Goal: Check status: Check status

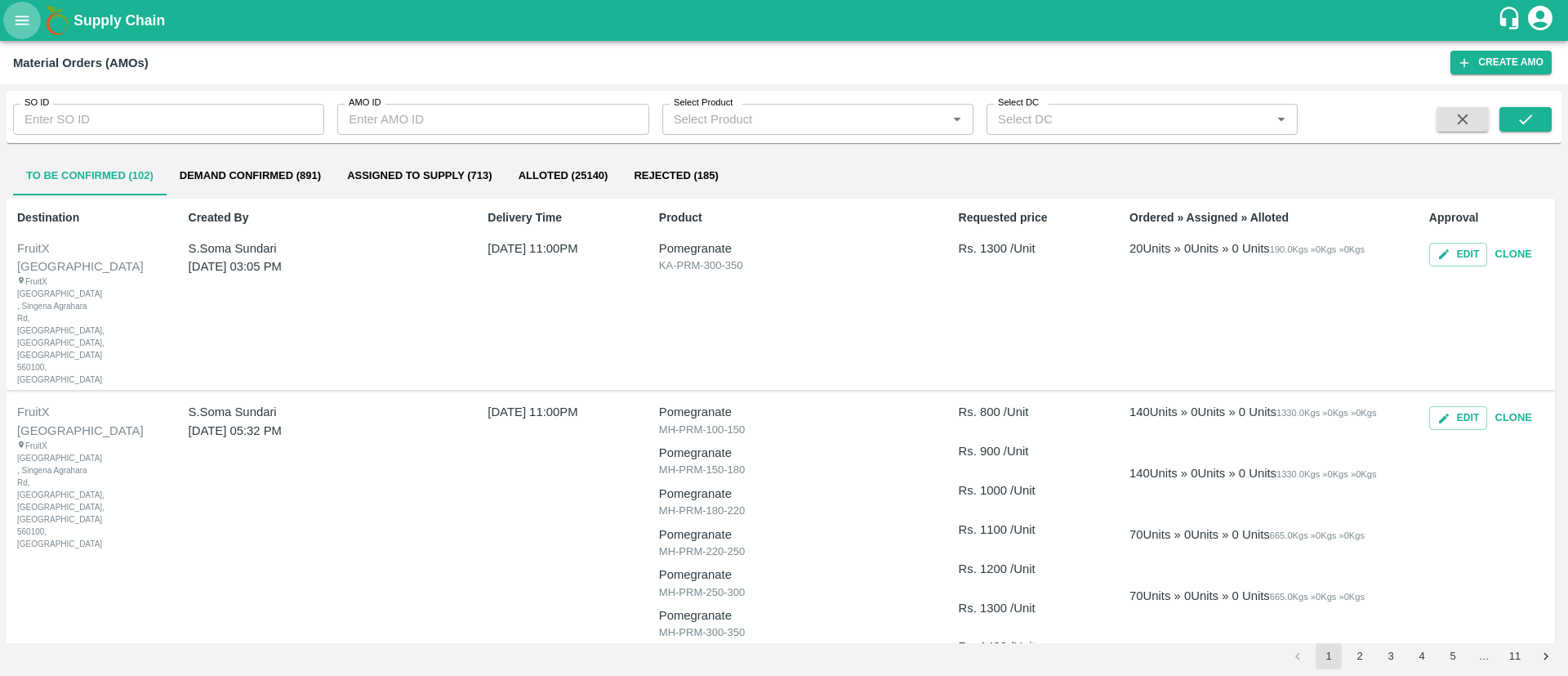
click at [10, 8] on button "open drawer" at bounding box center [22, 21] width 37 height 37
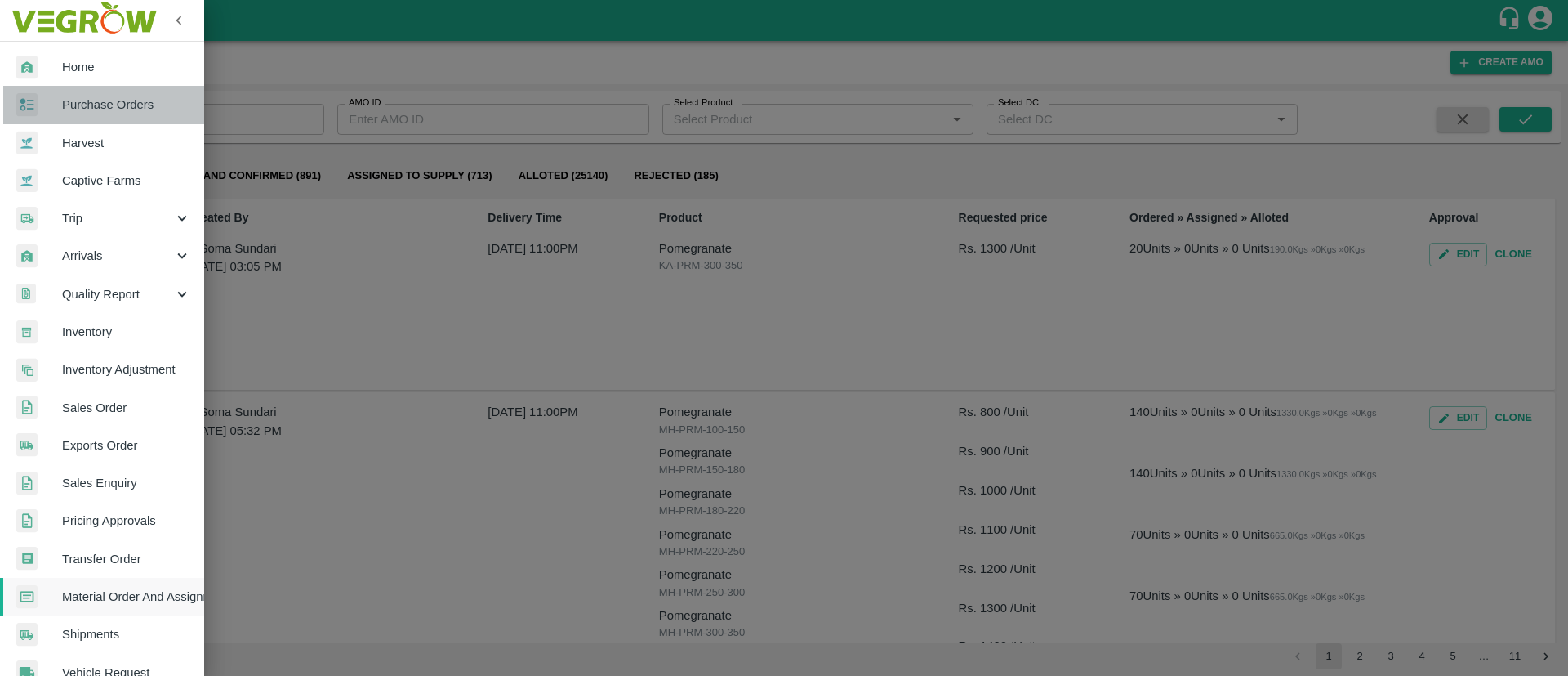
click at [108, 98] on span "Purchase Orders" at bounding box center [127, 104] width 129 height 18
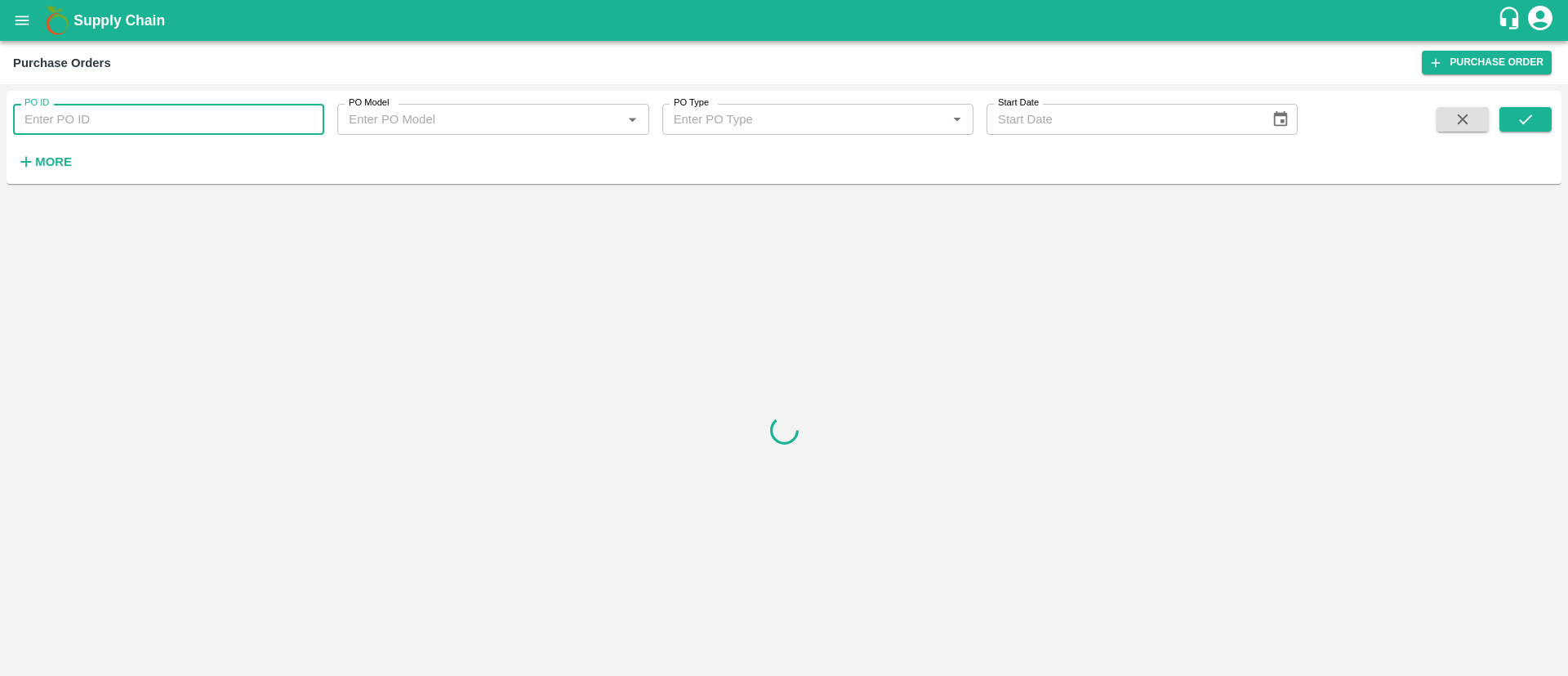
click at [154, 118] on input "PO ID" at bounding box center [168, 119] width 311 height 31
type input "173703"
click at [1528, 127] on icon "submit" at bounding box center [1526, 120] width 18 height 18
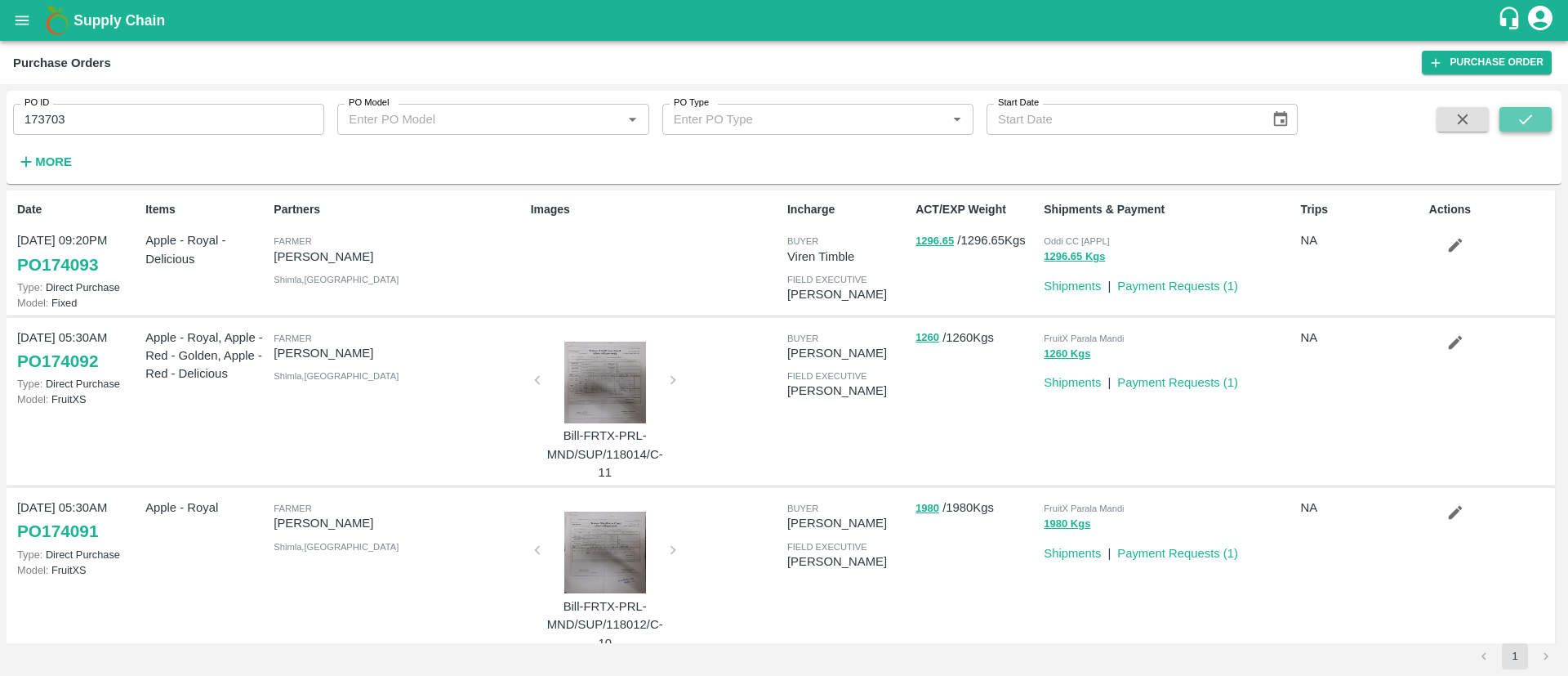
click at [1528, 127] on icon "submit" at bounding box center [1526, 120] width 18 height 18
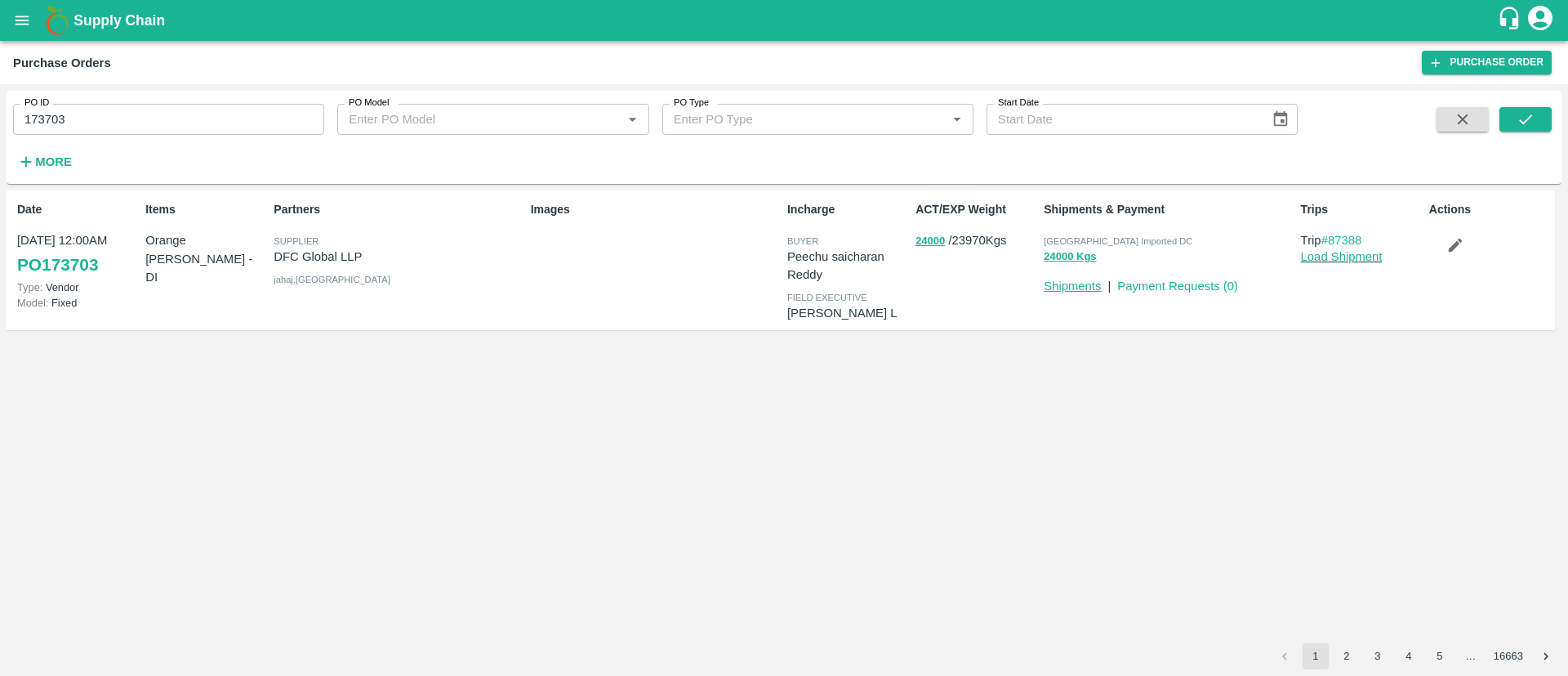
click at [1087, 285] on link "Shipments" at bounding box center [1072, 285] width 57 height 13
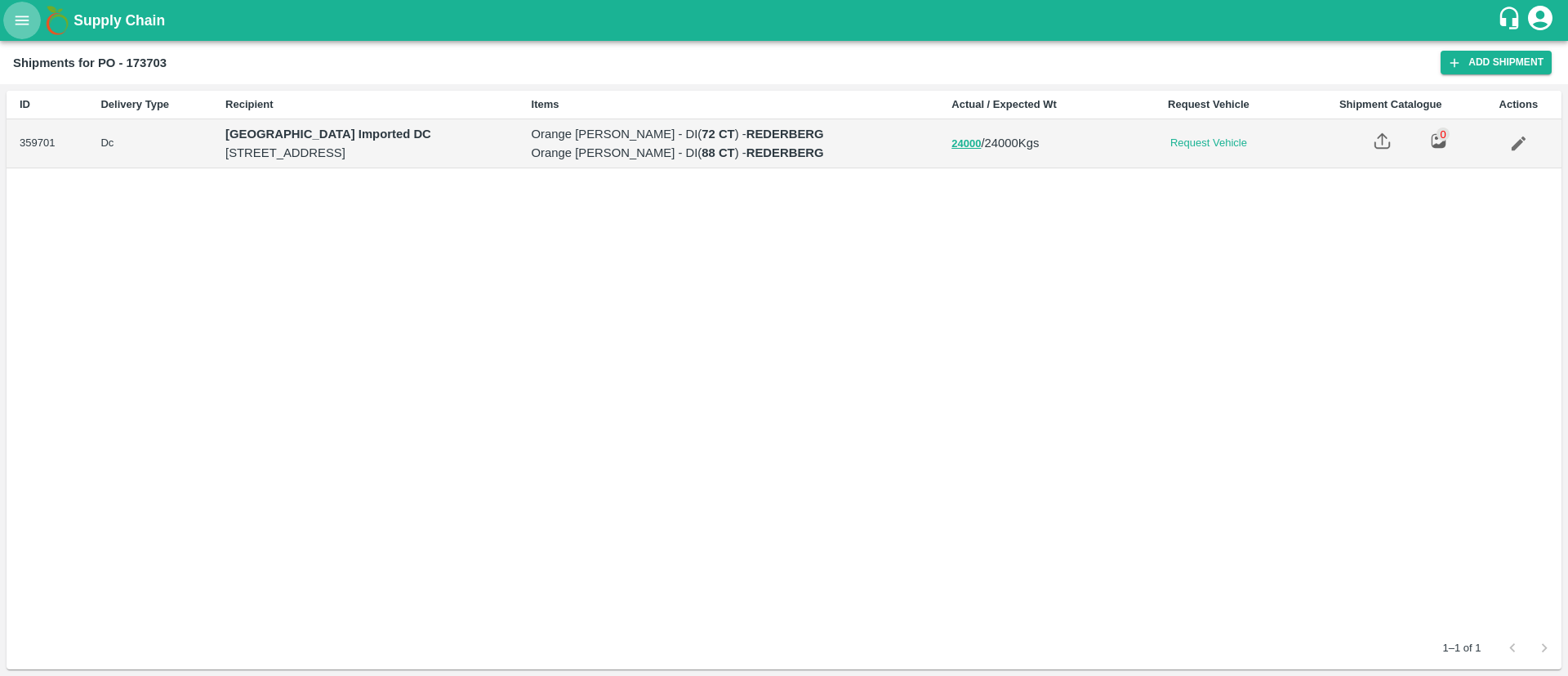
click at [18, 23] on icon "open drawer" at bounding box center [22, 21] width 18 height 18
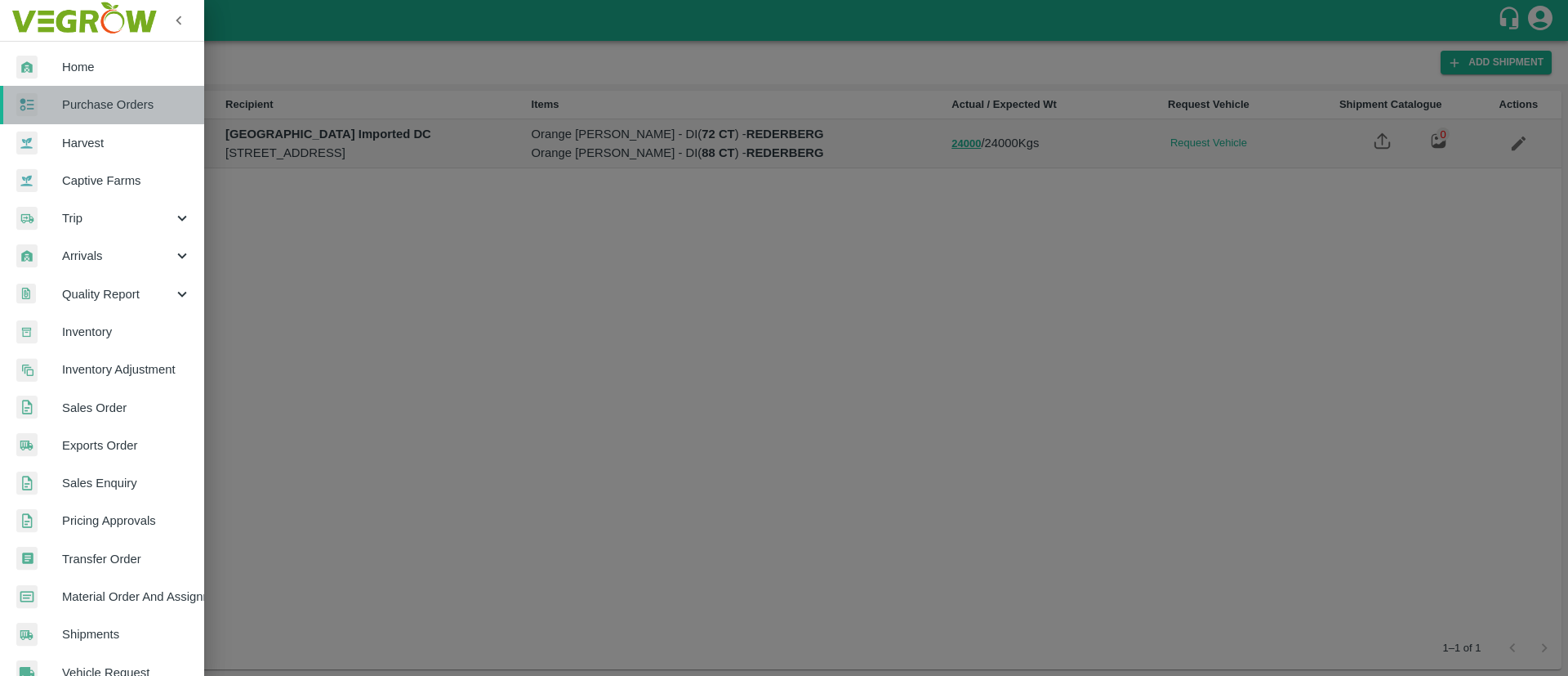
click at [109, 98] on span "Purchase Orders" at bounding box center [127, 104] width 129 height 18
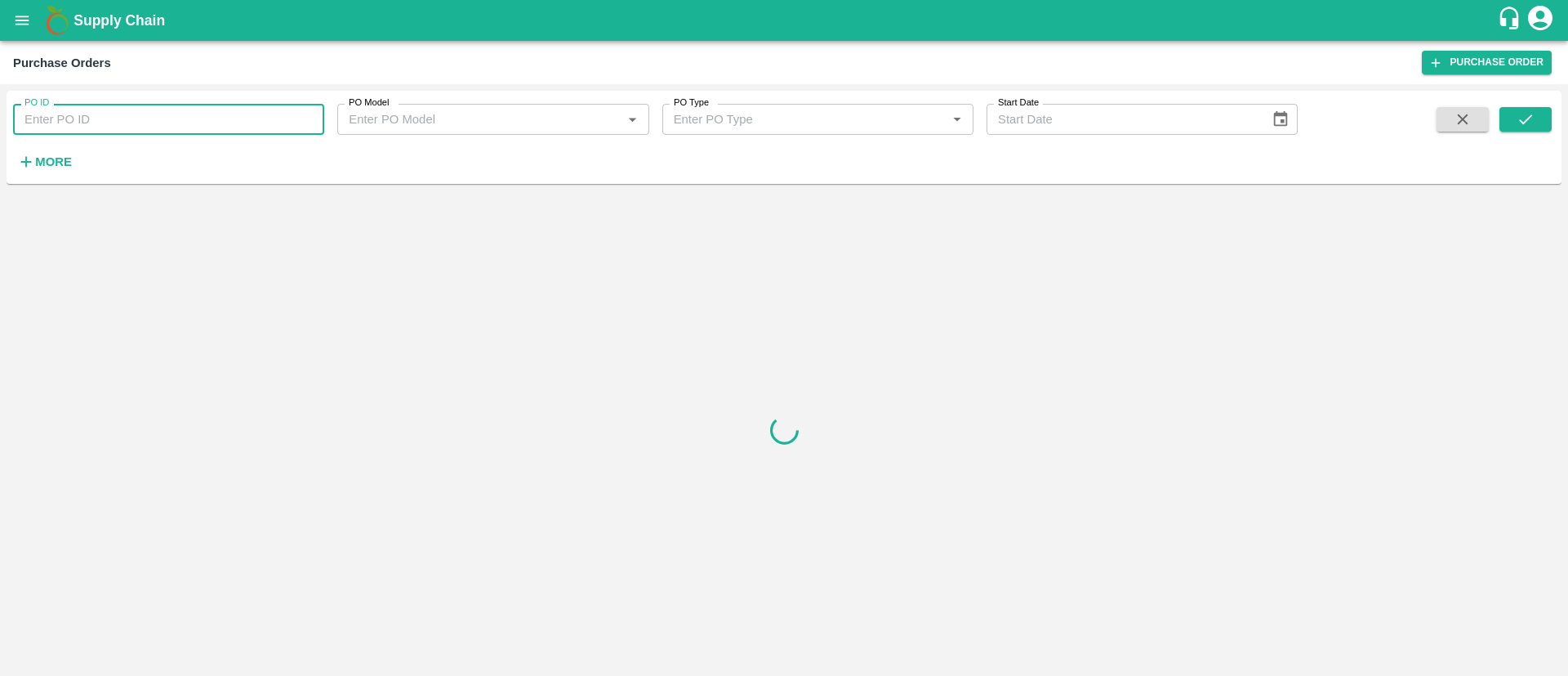
click at [168, 121] on input "PO ID" at bounding box center [168, 119] width 311 height 31
click at [1531, 121] on icon "submit" at bounding box center [1526, 120] width 18 height 18
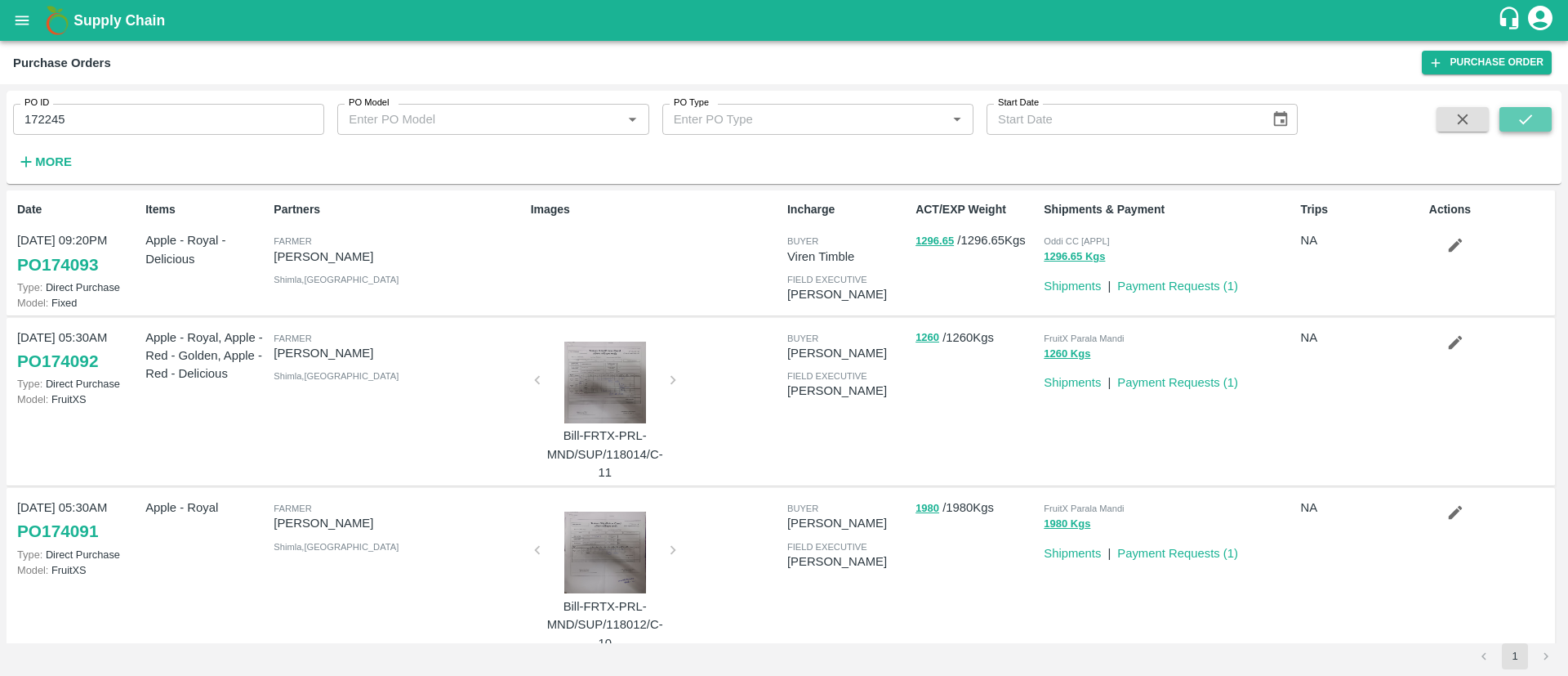
click at [1531, 121] on icon "submit" at bounding box center [1526, 120] width 18 height 18
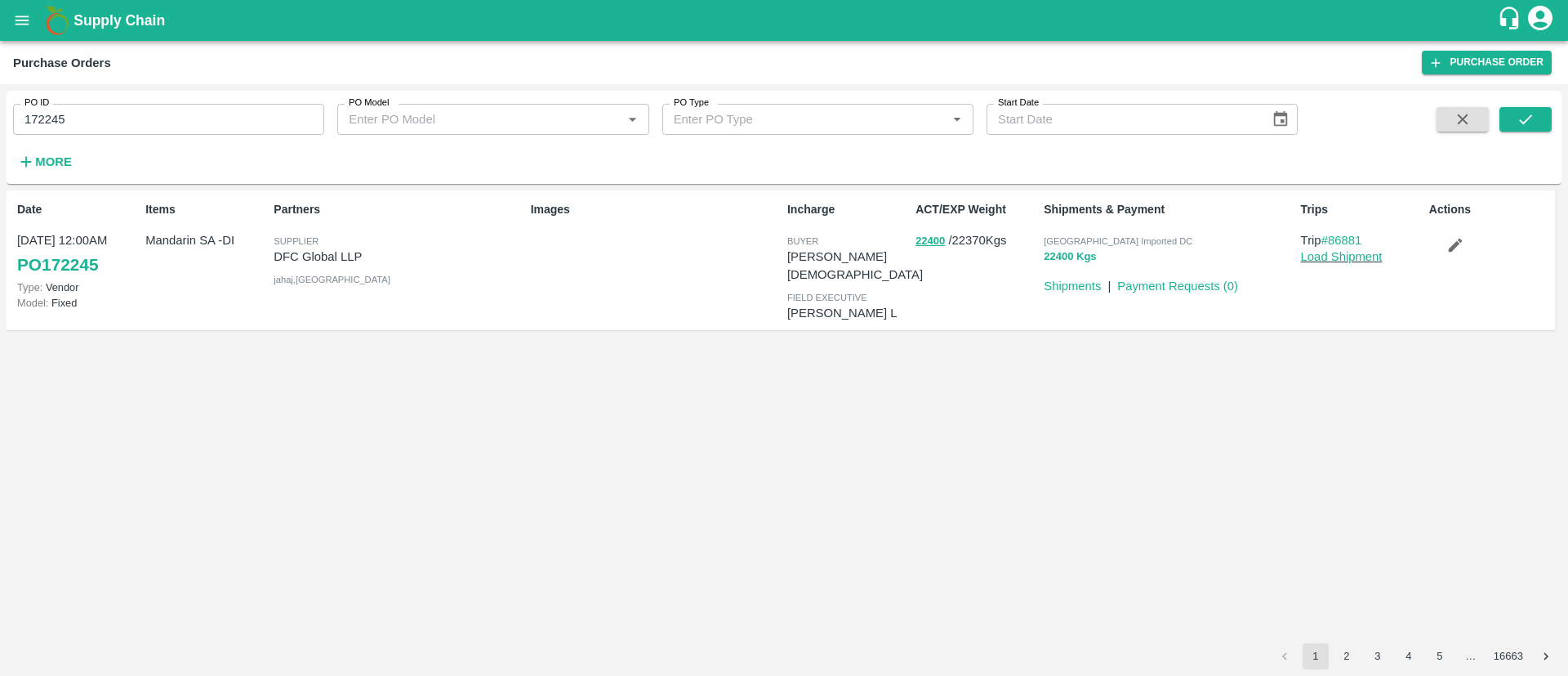
click at [1088, 256] on button "22400 Kgs" at bounding box center [1070, 257] width 53 height 19
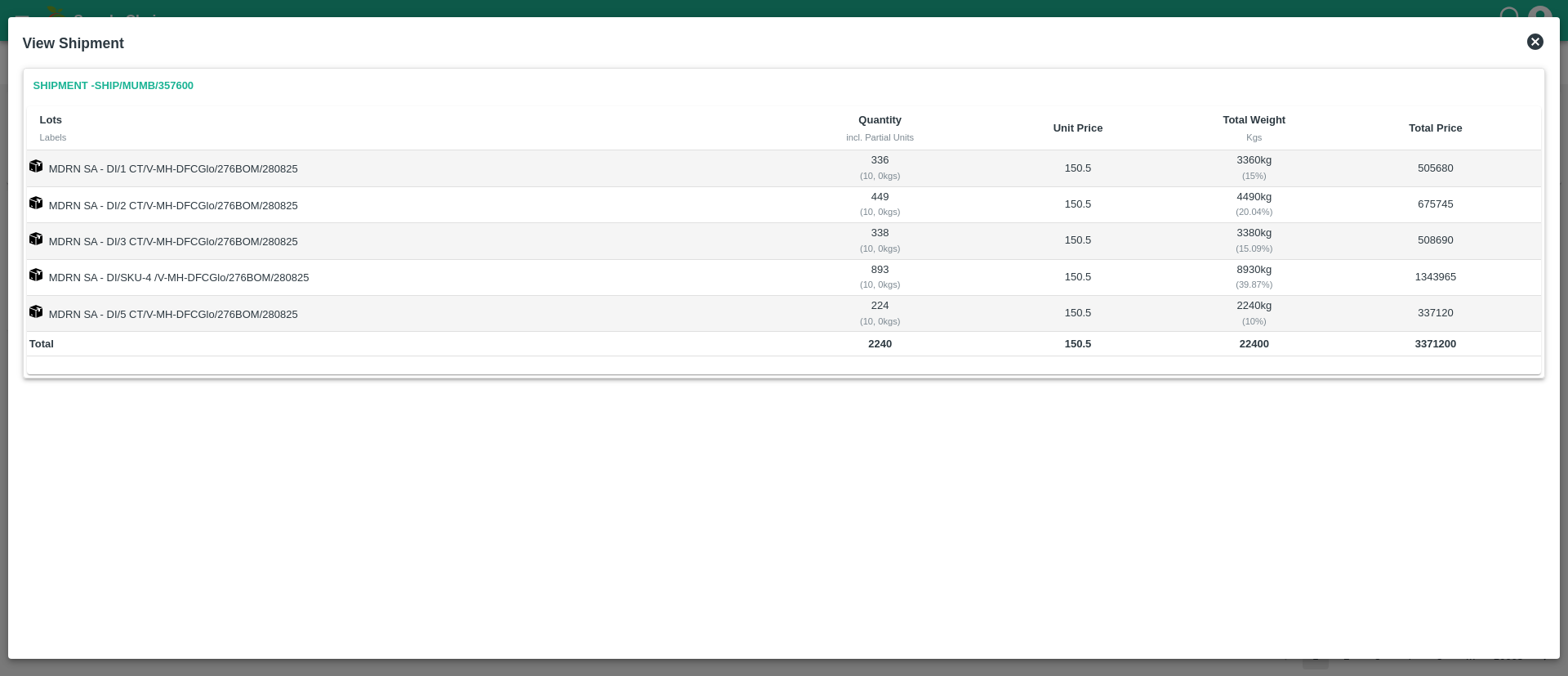
click at [1538, 42] on icon at bounding box center [1536, 42] width 16 height 16
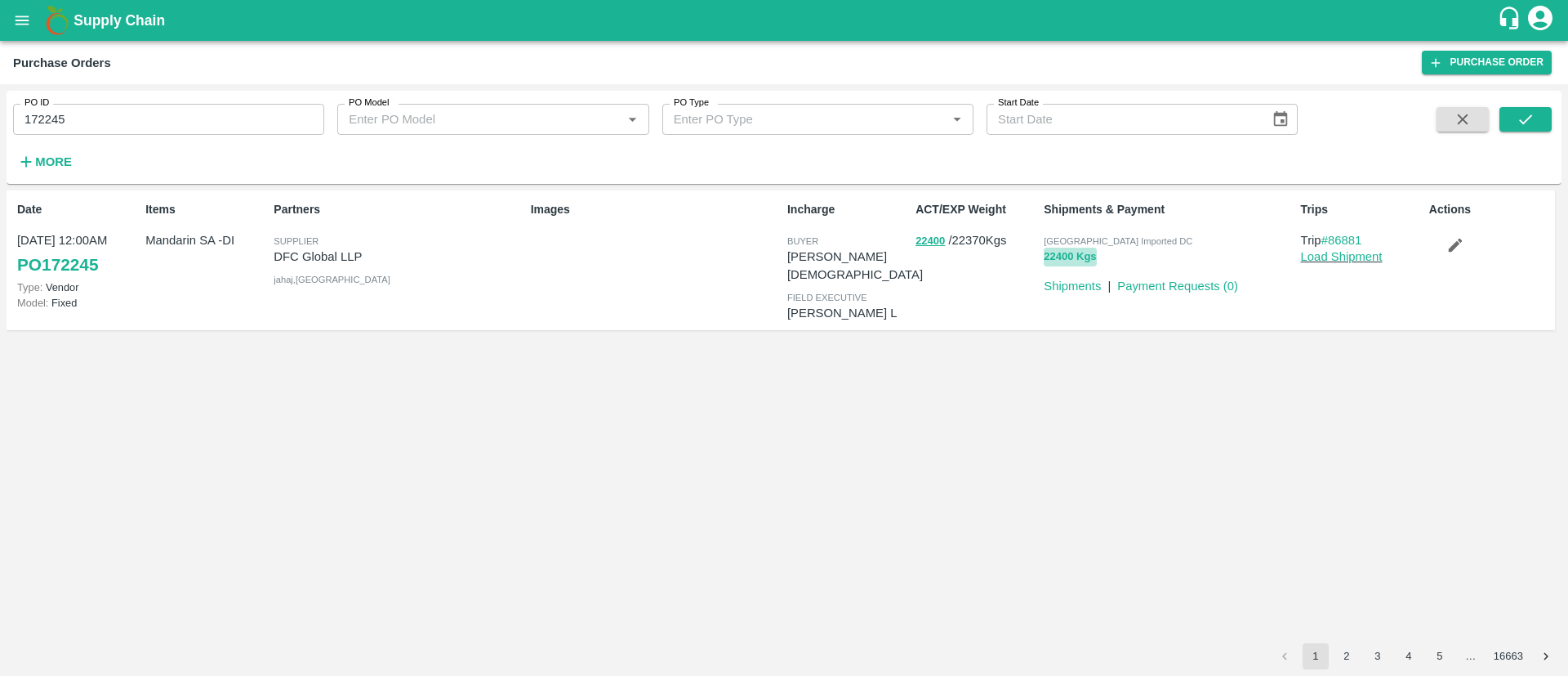
click at [1080, 253] on button "22400 Kgs" at bounding box center [1070, 257] width 53 height 19
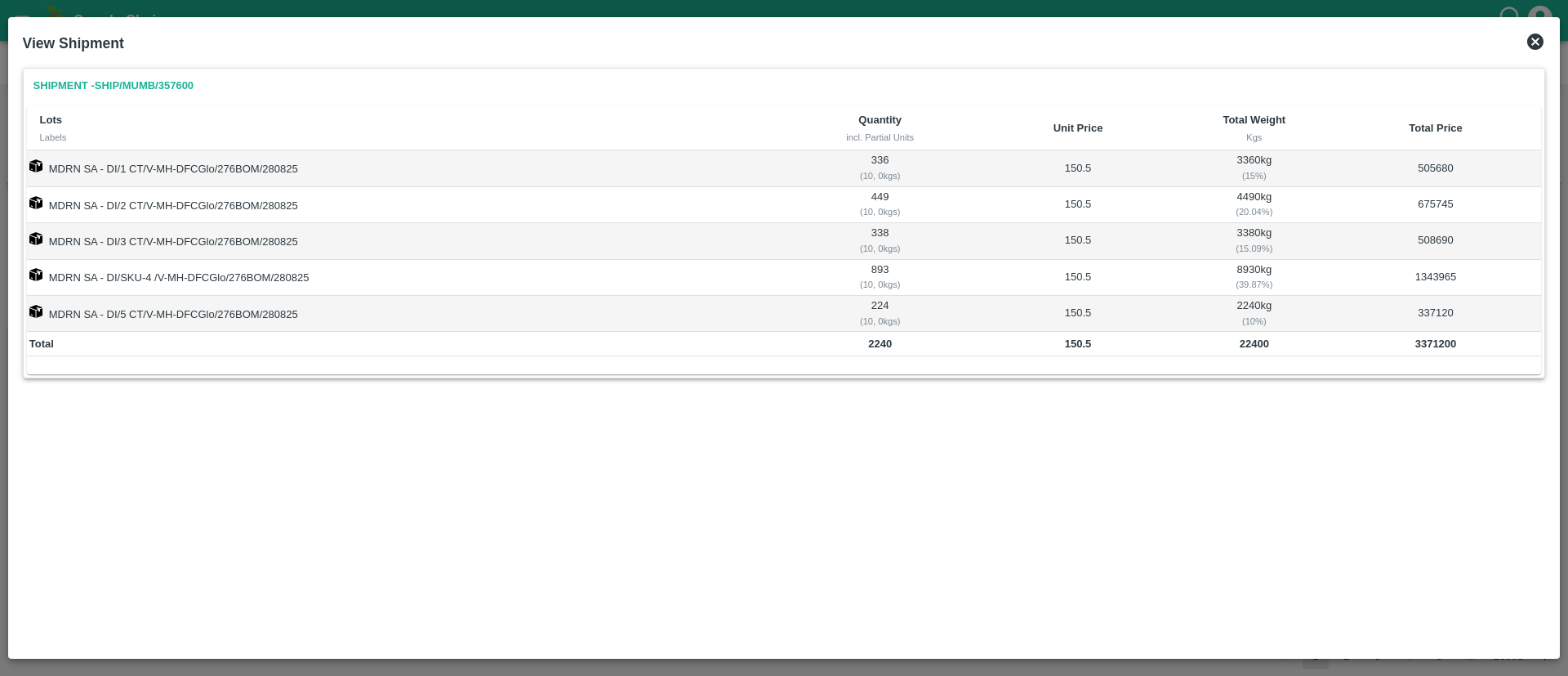
click at [1534, 42] on icon at bounding box center [1536, 42] width 16 height 16
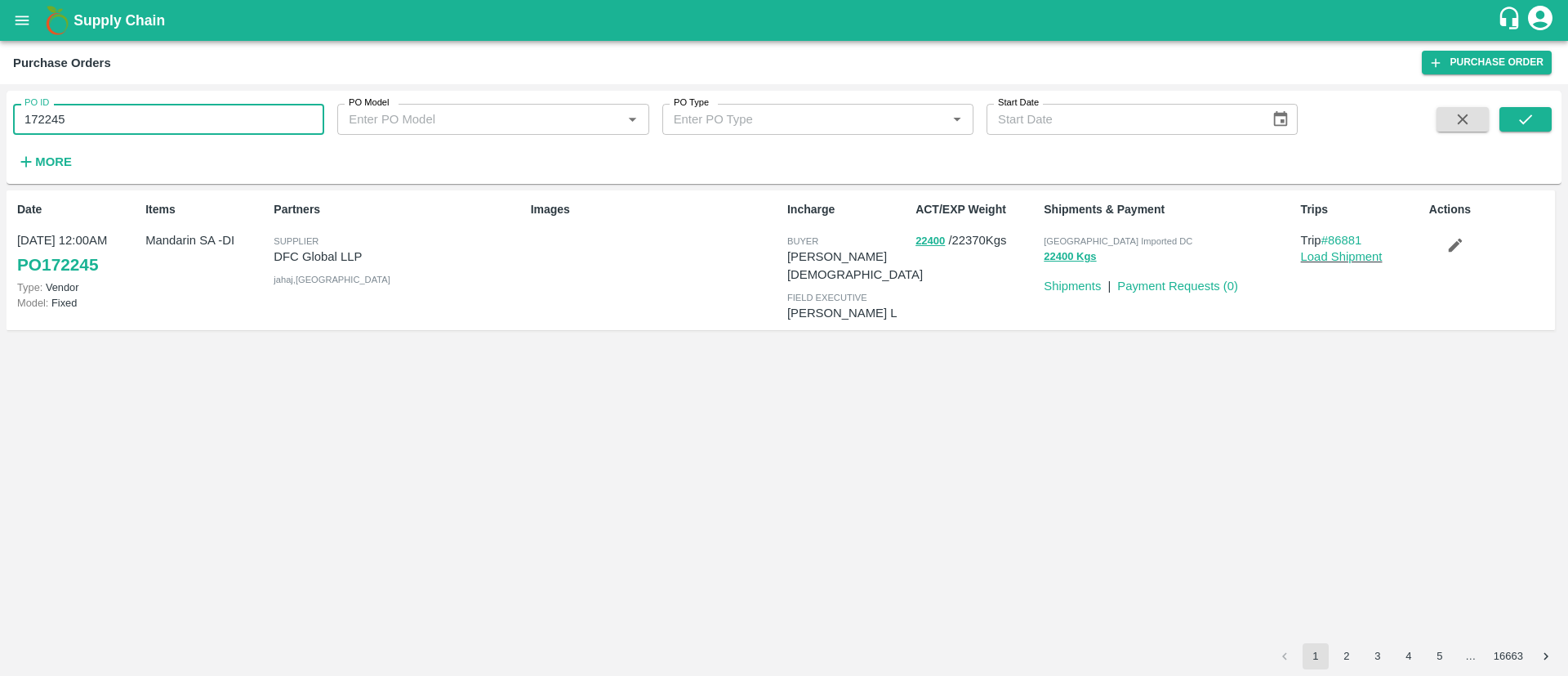
click at [137, 120] on input "172245" at bounding box center [168, 119] width 311 height 31
type input "172214"
click at [1550, 118] on button "submit" at bounding box center [1525, 119] width 53 height 24
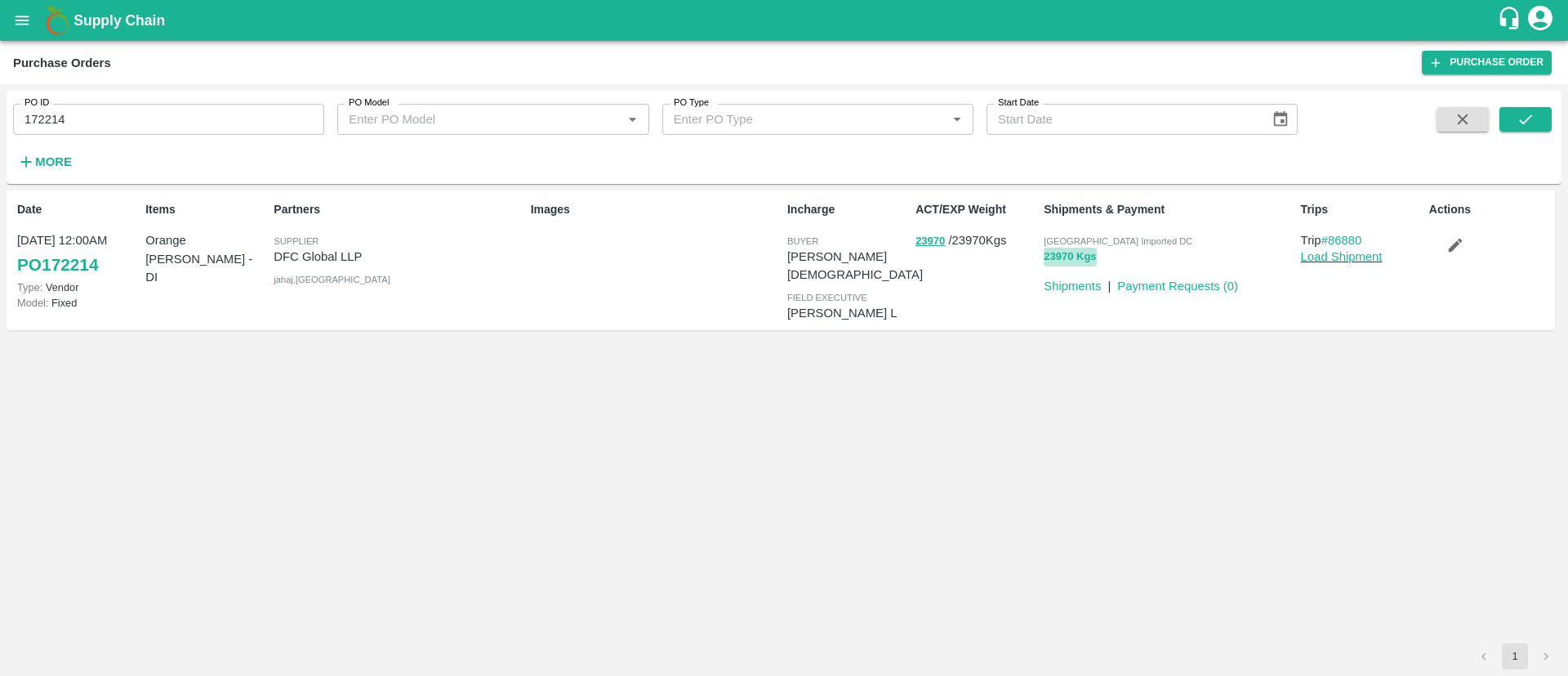
click at [1058, 255] on button "23970 Kgs" at bounding box center [1070, 257] width 53 height 19
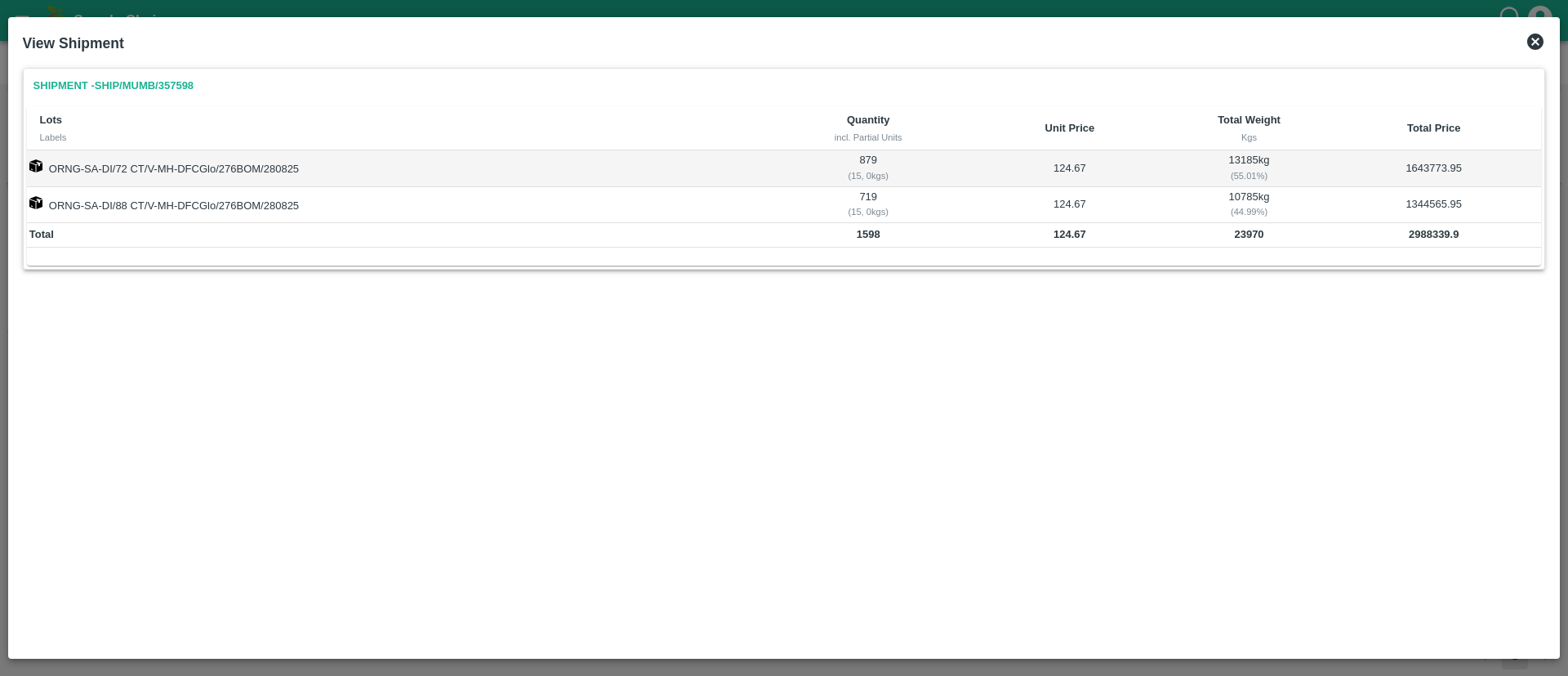
click at [1538, 35] on icon at bounding box center [1536, 42] width 16 height 16
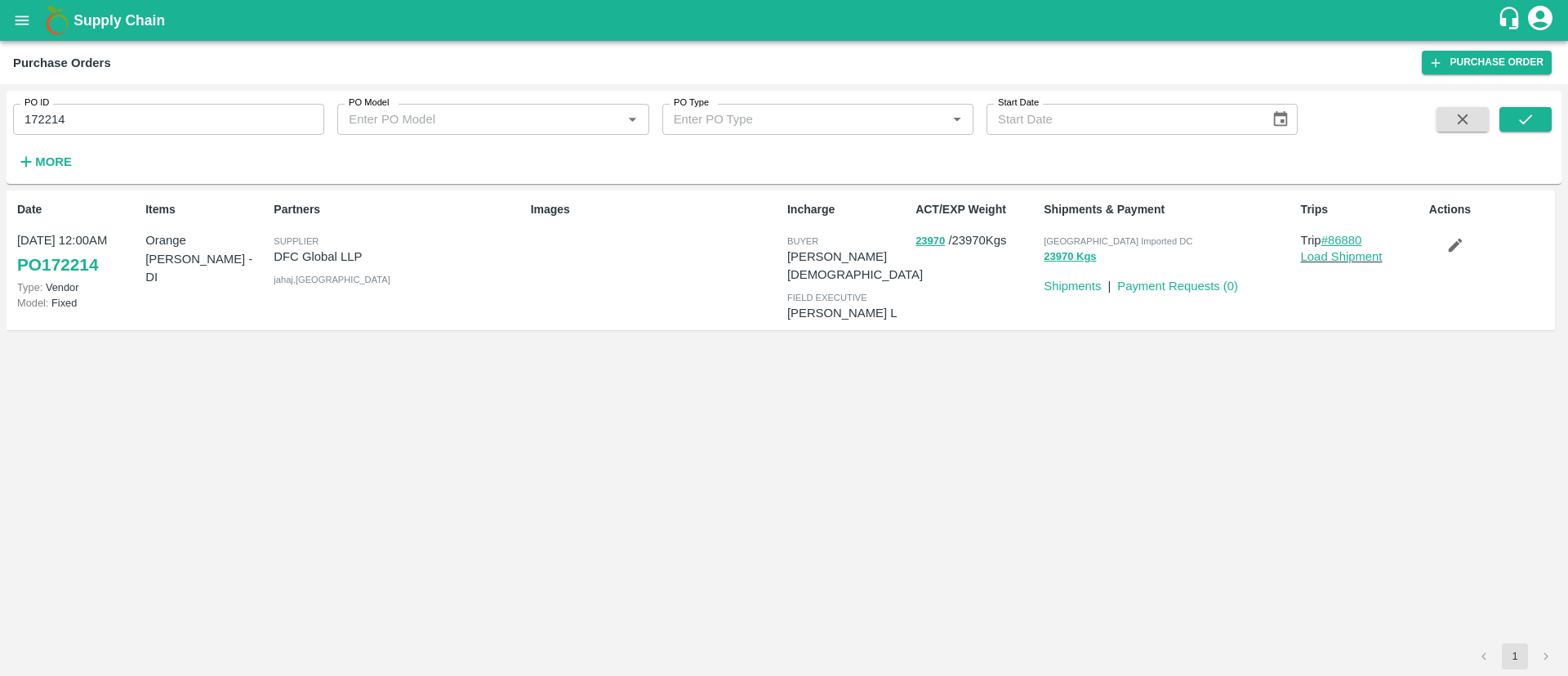
click at [1362, 241] on link "#86880" at bounding box center [1342, 240] width 41 height 13
click at [1077, 252] on button "23970 Kgs" at bounding box center [1070, 257] width 53 height 19
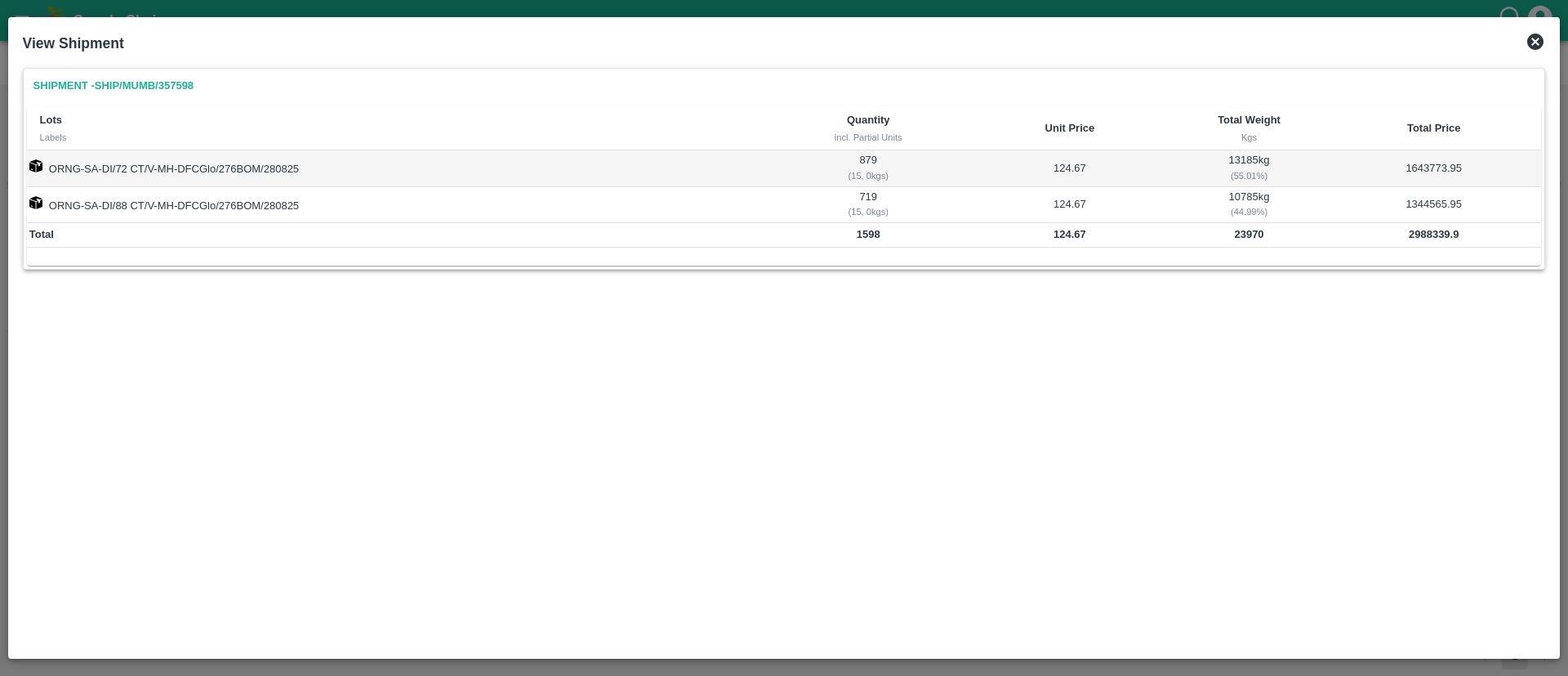
click at [1538, 42] on icon at bounding box center [1536, 42] width 16 height 16
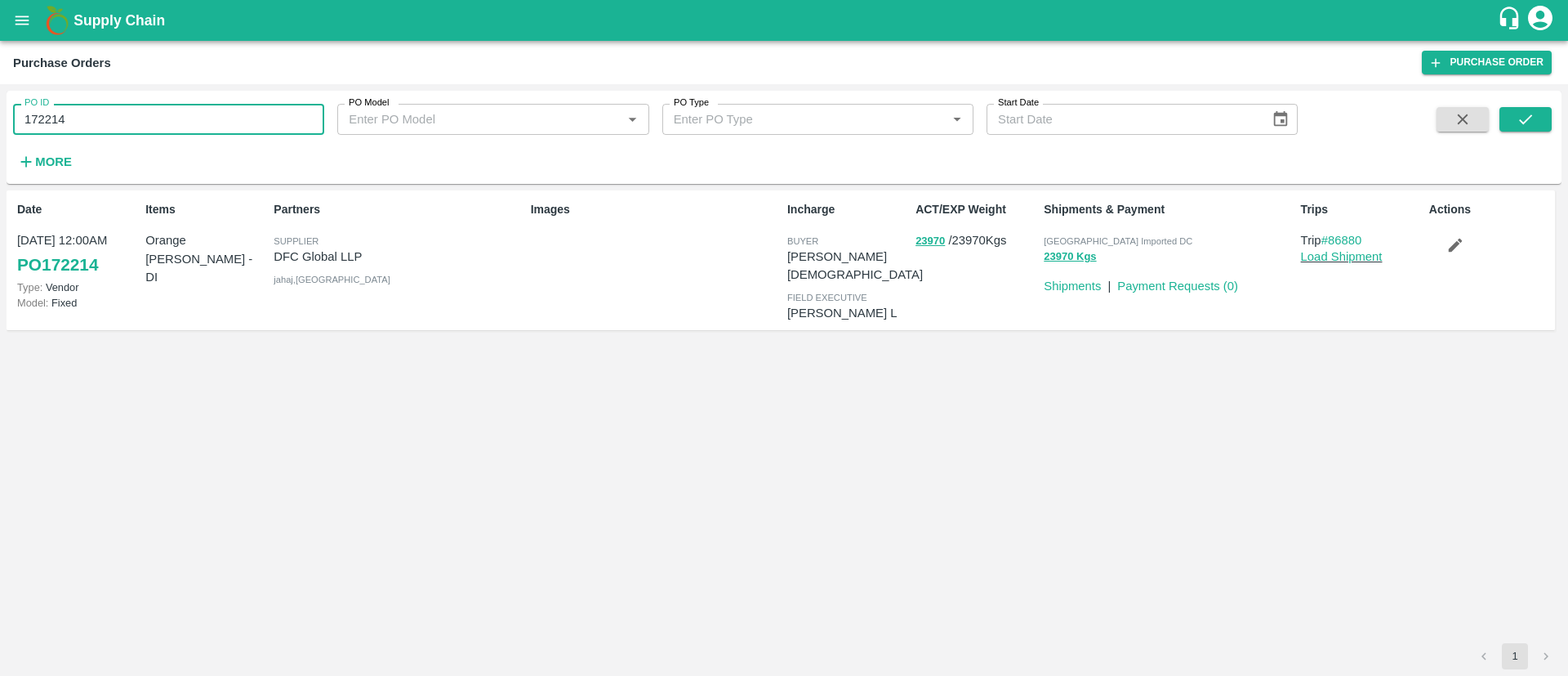
click at [152, 121] on input "172214" at bounding box center [168, 119] width 311 height 31
click at [1533, 113] on icon "submit" at bounding box center [1526, 120] width 18 height 18
click at [1071, 251] on button "22400 Kgs" at bounding box center [1070, 257] width 53 height 19
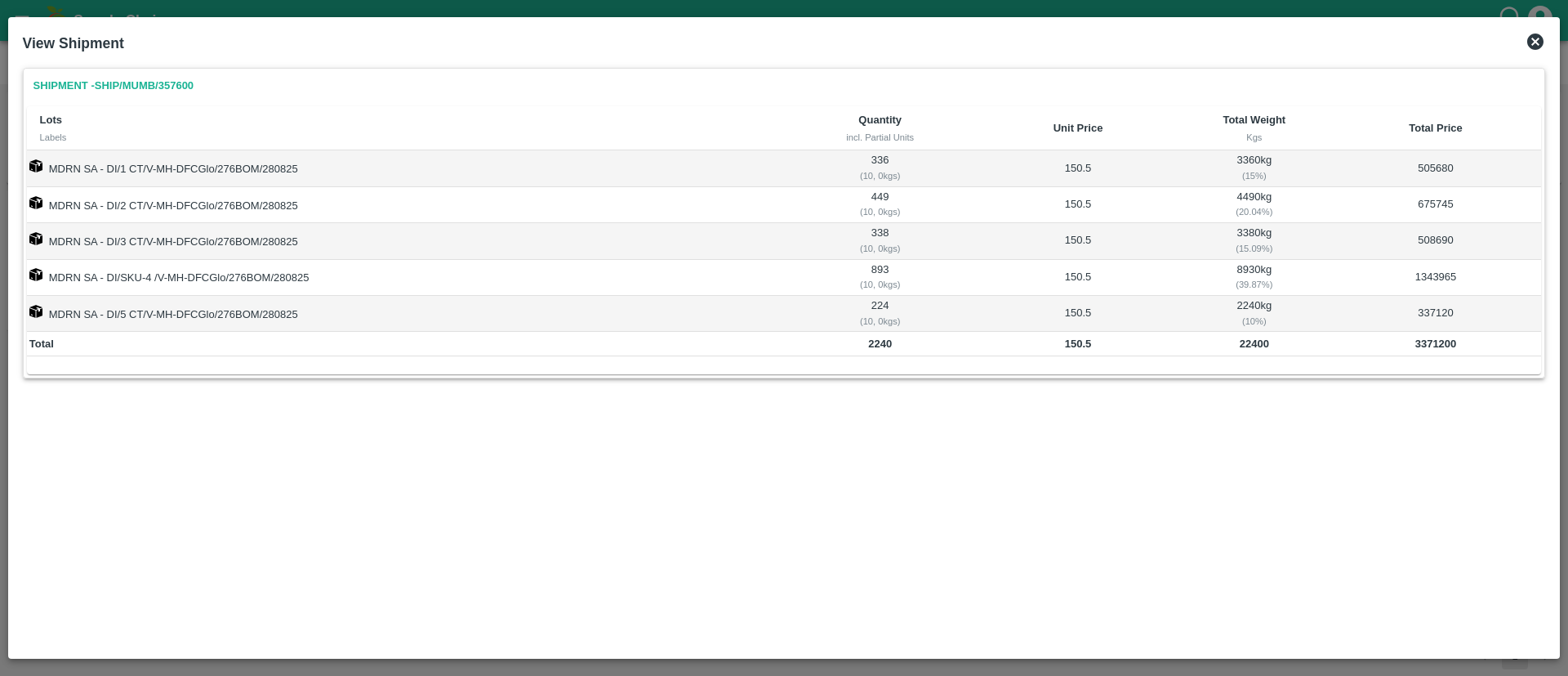
click at [1540, 44] on icon at bounding box center [1536, 42] width 16 height 16
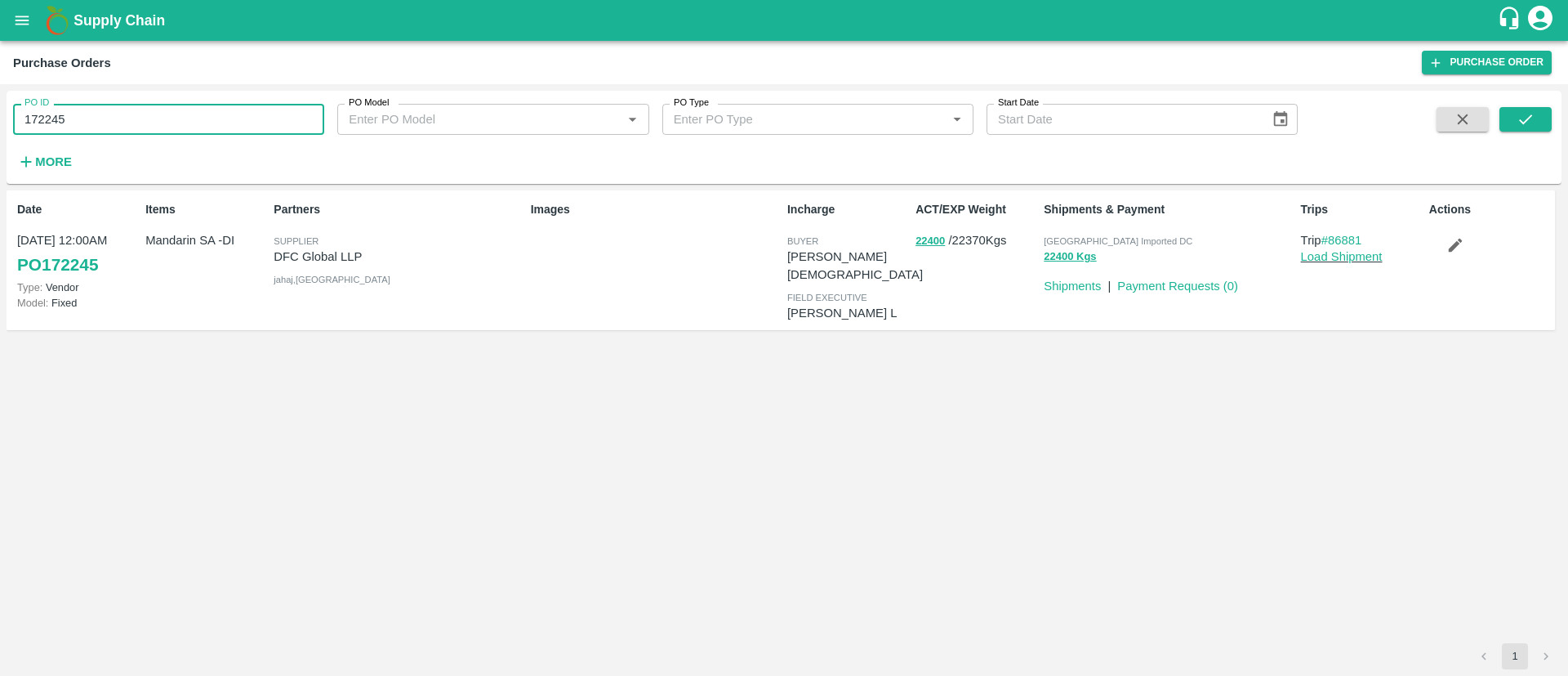
click at [159, 122] on input "172245" at bounding box center [168, 119] width 311 height 31
type input "173703"
click at [1547, 123] on button "submit" at bounding box center [1525, 119] width 53 height 24
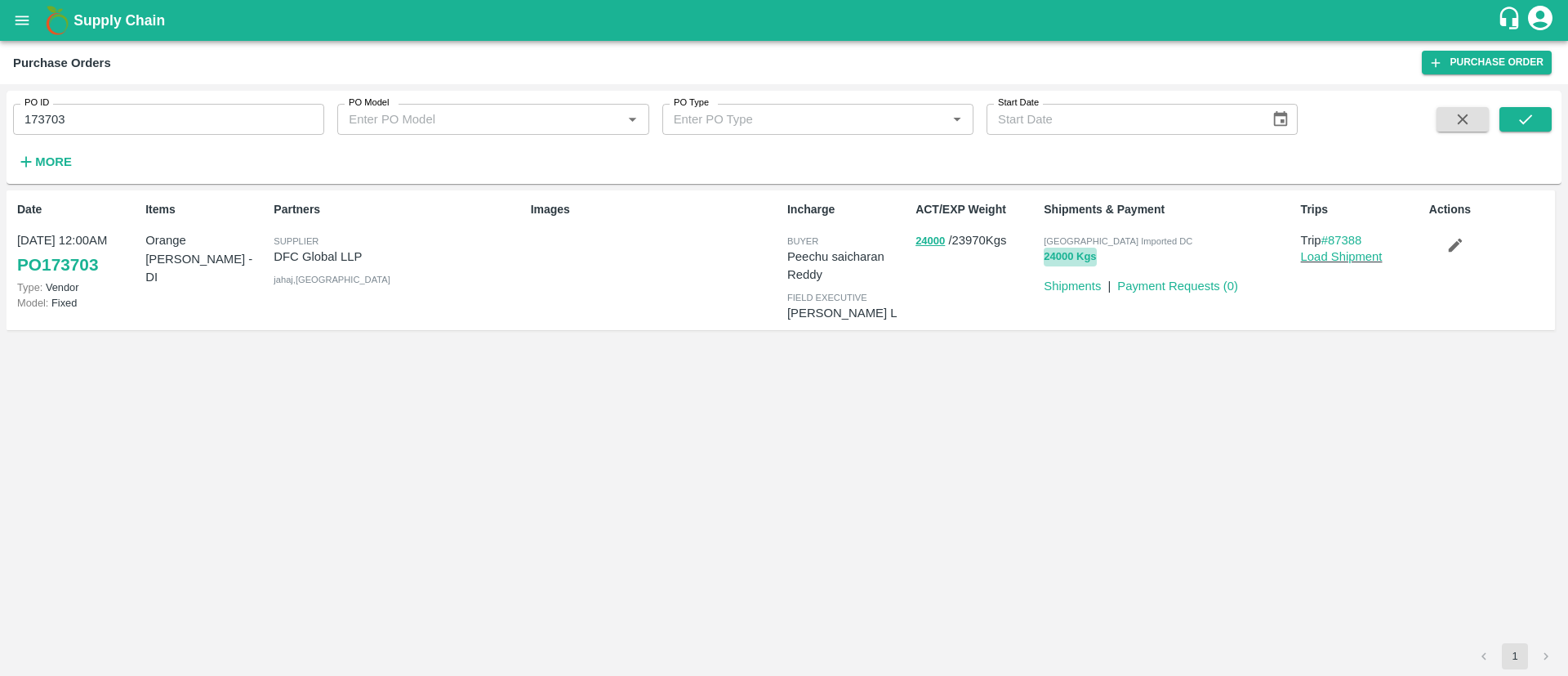
click at [1087, 258] on button "24000 Kgs" at bounding box center [1070, 257] width 53 height 19
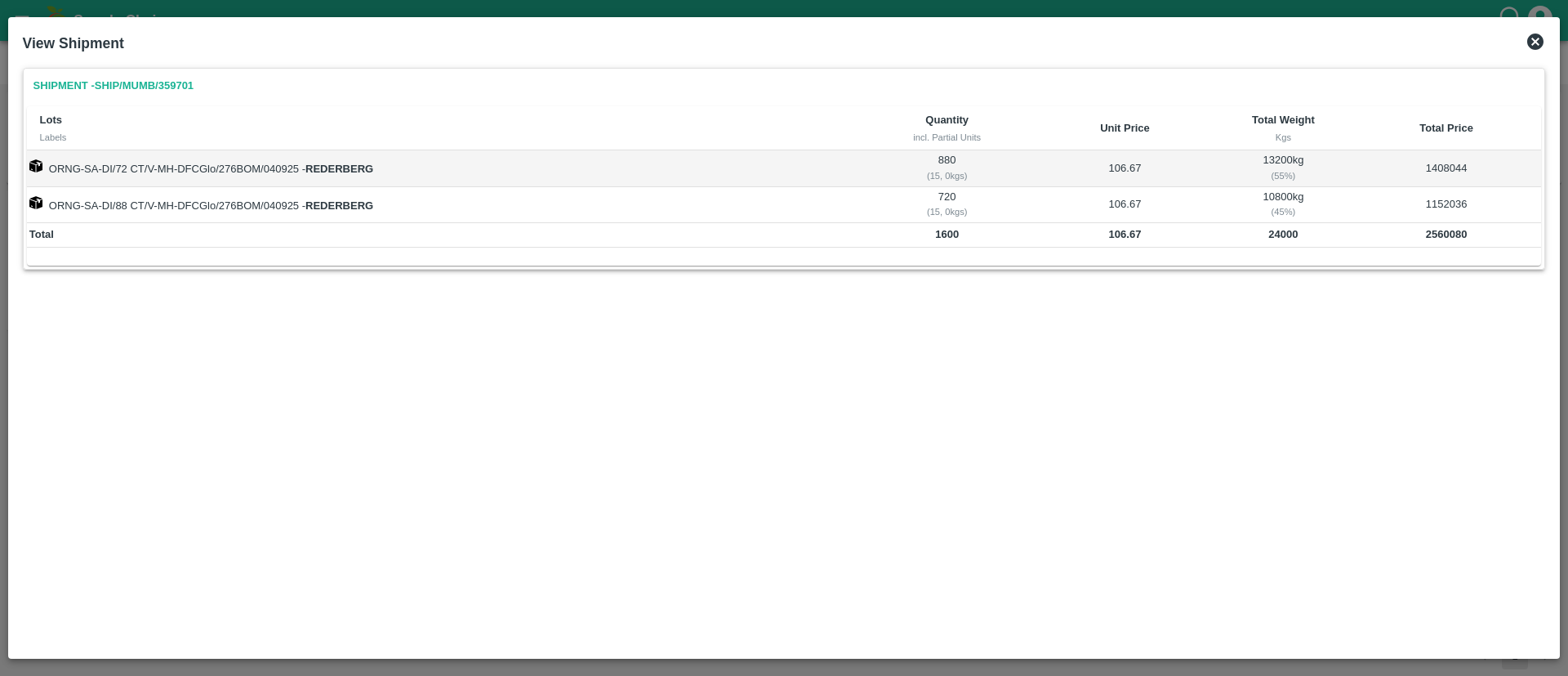
click at [1532, 41] on icon at bounding box center [1536, 42] width 16 height 16
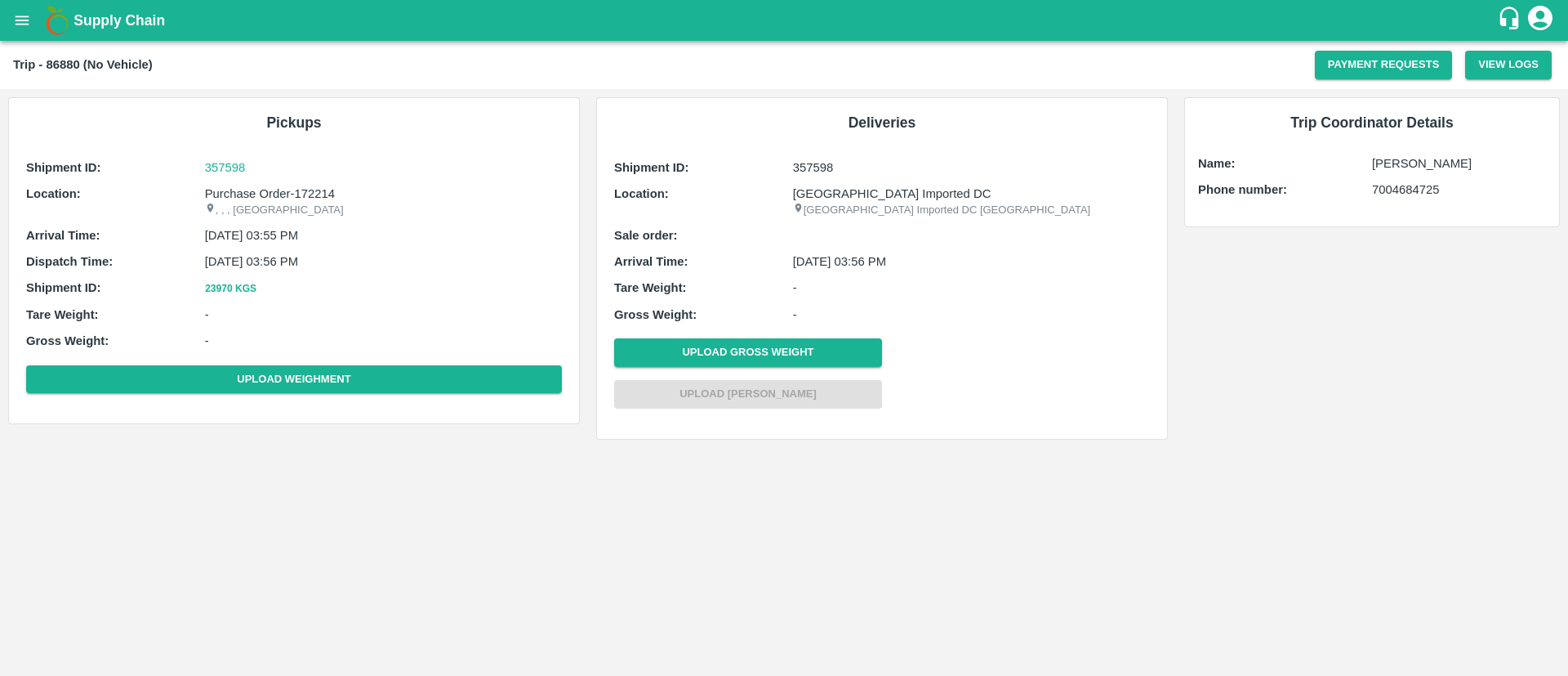
click at [322, 193] on p "Purchase Order-172214" at bounding box center [383, 194] width 357 height 18
copy p "172214"
